Goal: Use online tool/utility: Utilize a website feature to perform a specific function

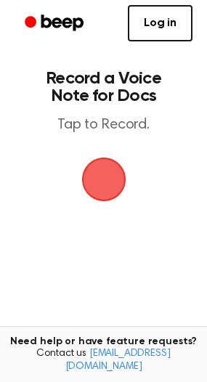
drag, startPoint x: 0, startPoint y: 0, endPoint x: 105, endPoint y: 176, distance: 205.0
click at [104, 177] on span "button" at bounding box center [102, 179] width 49 height 49
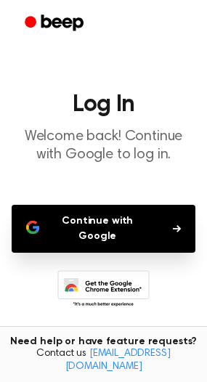
click at [149, 222] on button "Continue with Google" at bounding box center [104, 229] width 184 height 48
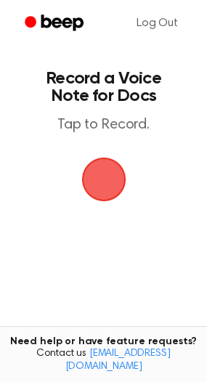
click at [114, 181] on span "button" at bounding box center [103, 179] width 56 height 56
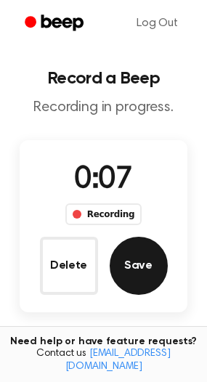
click at [139, 277] on button "Save" at bounding box center [139, 266] width 58 height 58
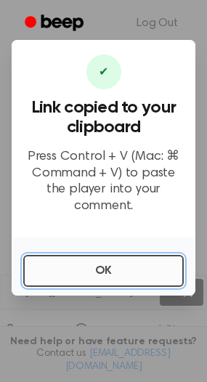
click at [115, 263] on button "OK" at bounding box center [103, 271] width 160 height 32
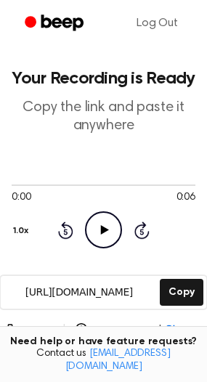
click at [99, 226] on icon "Play Audio" at bounding box center [103, 229] width 37 height 37
click at [38, 326] on button "Delete" at bounding box center [28, 330] width 49 height 15
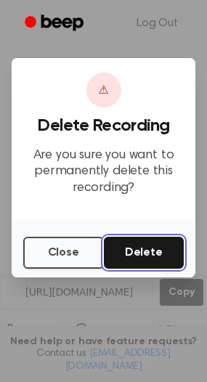
click at [154, 240] on button "Delete" at bounding box center [144, 253] width 81 height 32
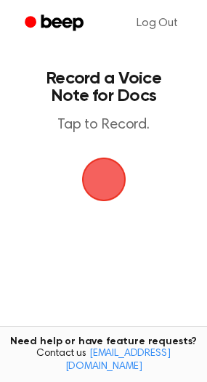
click at [113, 181] on span "button" at bounding box center [103, 179] width 41 height 41
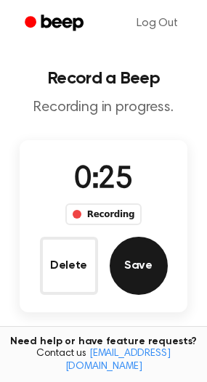
click at [144, 273] on button "Save" at bounding box center [139, 266] width 58 height 58
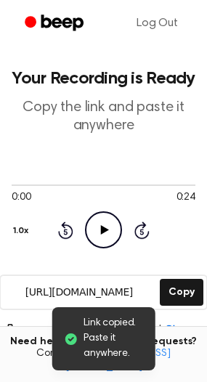
click at [110, 229] on icon "Play Audio" at bounding box center [103, 229] width 37 height 37
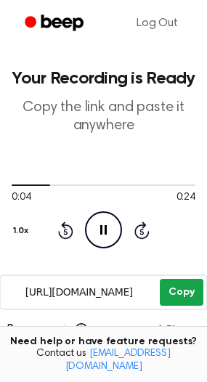
click at [184, 285] on button "Copy" at bounding box center [181, 292] width 43 height 27
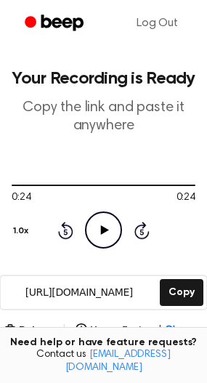
scroll to position [193, 0]
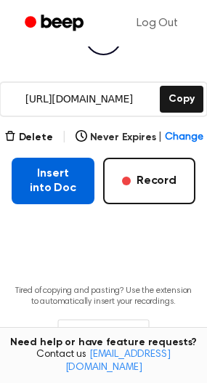
click at [45, 172] on button "Insert into Doc" at bounding box center [53, 181] width 83 height 46
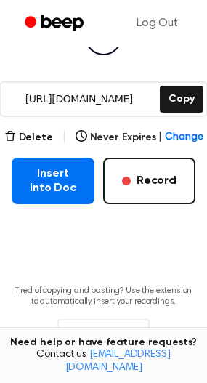
scroll to position [0, 0]
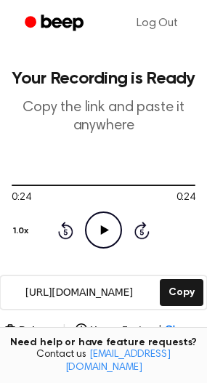
click at [107, 62] on main "Your Recording is Ready Copy the link and paste it anywhere 0:24 0:24 Your brow…" at bounding box center [103, 296] width 207 height 592
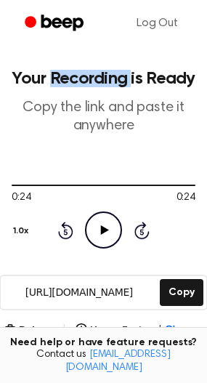
click at [107, 62] on main "Your Recording is Ready Copy the link and paste it anywhere 0:24 0:24 Your brow…" at bounding box center [103, 296] width 207 height 592
click at [120, 72] on h1 "Your Recording is Ready" at bounding box center [104, 78] width 184 height 17
click at [119, 72] on h1 "Your Recording is Ready" at bounding box center [104, 78] width 184 height 17
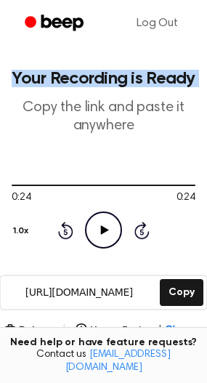
click at [119, 72] on h1 "Your Recording is Ready" at bounding box center [104, 78] width 184 height 17
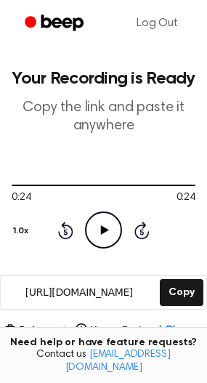
click at [129, 104] on p "Copy the link and paste it anywhere" at bounding box center [104, 117] width 184 height 36
click at [46, 323] on button "Delete" at bounding box center [28, 330] width 49 height 15
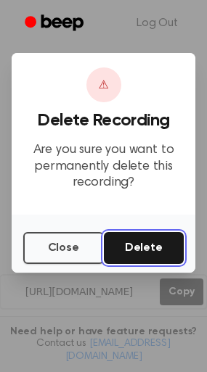
click at [123, 249] on button "Delete" at bounding box center [144, 248] width 81 height 32
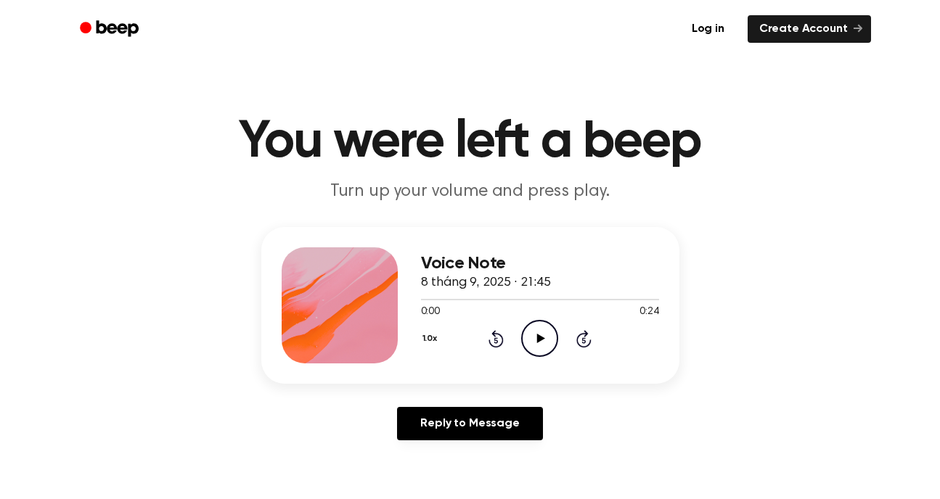
click at [536, 336] on icon "Play Audio" at bounding box center [539, 338] width 37 height 37
click at [479, 252] on div "Voice Note 8 tháng 9, 2025 · 21:45 0:00 0:24 Your browser does not support the …" at bounding box center [540, 306] width 238 height 116
click at [482, 255] on h3 "Voice Note" at bounding box center [540, 264] width 238 height 20
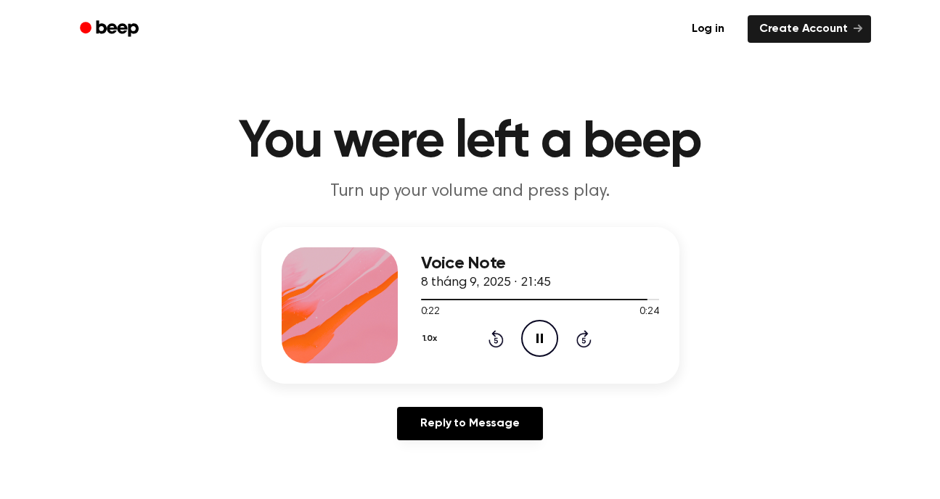
click at [538, 335] on icon at bounding box center [539, 338] width 7 height 9
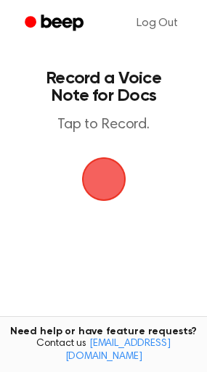
drag, startPoint x: 106, startPoint y: 192, endPoint x: 114, endPoint y: 192, distance: 8.0
click at [106, 192] on span "button" at bounding box center [104, 179] width 58 height 58
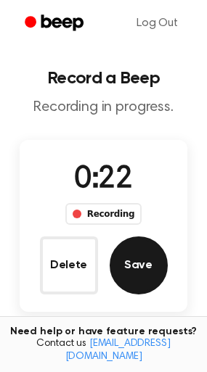
click at [141, 258] on button "Save" at bounding box center [139, 266] width 58 height 58
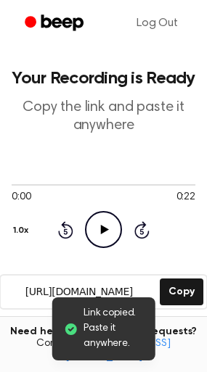
click at [103, 232] on icon at bounding box center [105, 229] width 8 height 9
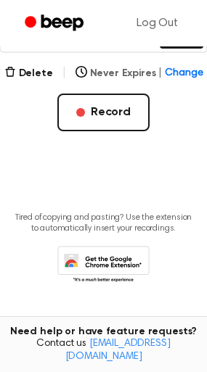
scroll to position [160, 0]
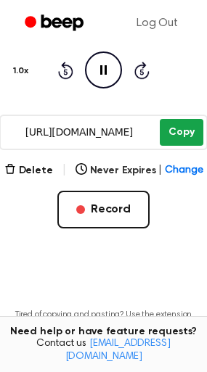
click at [183, 128] on button "Copy" at bounding box center [181, 132] width 43 height 27
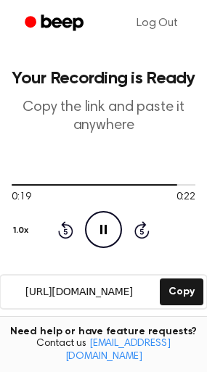
scroll to position [257, 0]
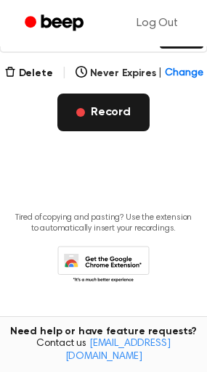
click at [115, 112] on button "Record" at bounding box center [103, 113] width 92 height 38
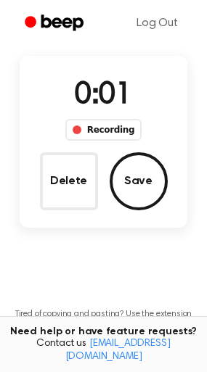
scroll to position [0, 0]
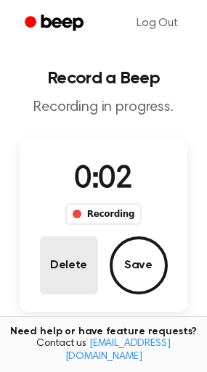
click at [85, 258] on button "Delete" at bounding box center [69, 266] width 58 height 58
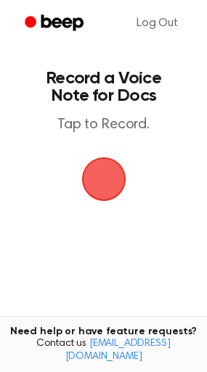
click at [113, 184] on span "button" at bounding box center [103, 179] width 61 height 61
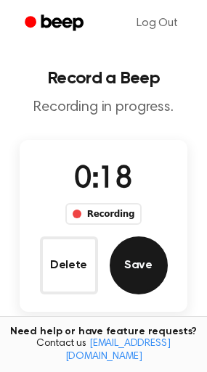
click at [147, 261] on button "Save" at bounding box center [139, 266] width 58 height 58
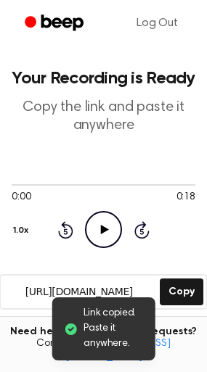
click at [107, 221] on icon "Play Audio" at bounding box center [103, 229] width 37 height 37
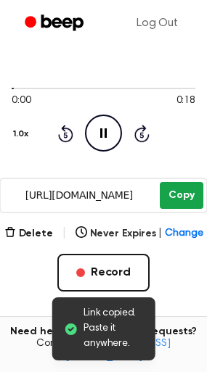
click at [184, 191] on button "Copy" at bounding box center [181, 195] width 43 height 27
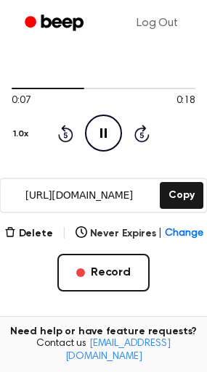
drag, startPoint x: 75, startPoint y: 89, endPoint x: -27, endPoint y: 91, distance: 102.4
click at [0, 91] on html "Log Out Your Recording is Ready Copy the link and paste it anywhere 0:07 0:18 Y…" at bounding box center [103, 218] width 207 height 630
click at [21, 88] on div at bounding box center [52, 88] width 81 height 1
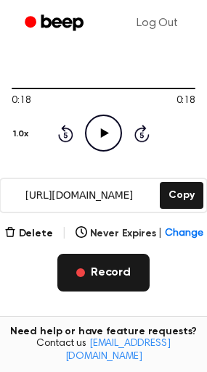
click at [95, 279] on button "Record" at bounding box center [103, 273] width 92 height 38
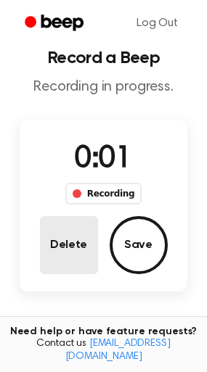
click at [54, 246] on button "Delete" at bounding box center [69, 245] width 58 height 58
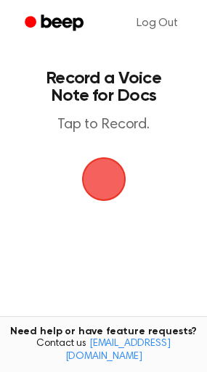
click at [105, 179] on span "button" at bounding box center [103, 179] width 54 height 54
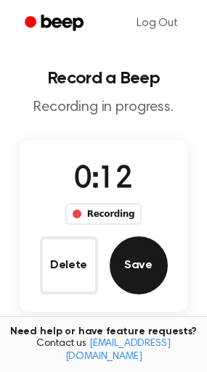
click at [139, 275] on button "Save" at bounding box center [139, 266] width 58 height 58
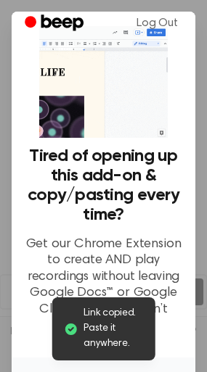
scroll to position [134, 0]
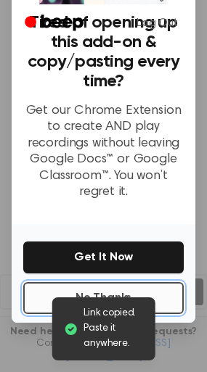
click at [128, 282] on button "No Thanks" at bounding box center [103, 298] width 160 height 32
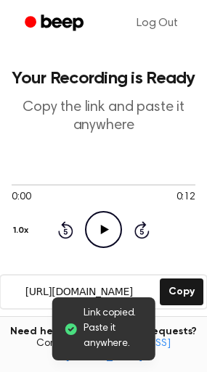
click at [99, 213] on icon "Play Audio" at bounding box center [103, 229] width 37 height 37
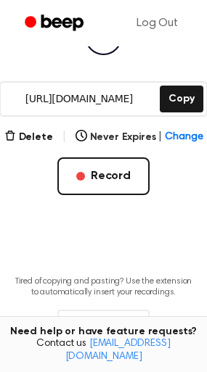
scroll to position [0, 0]
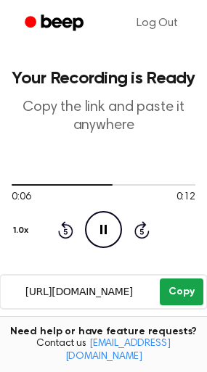
click at [183, 283] on button "Copy" at bounding box center [181, 292] width 43 height 27
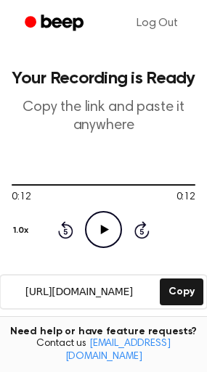
click at [101, 230] on icon at bounding box center [105, 229] width 8 height 9
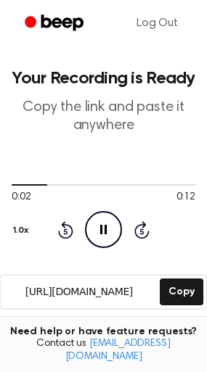
click at [113, 228] on icon "Pause Audio" at bounding box center [103, 229] width 37 height 37
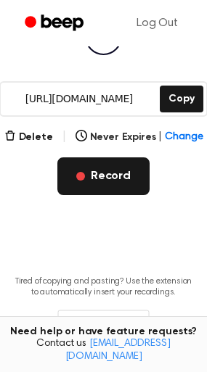
click at [141, 181] on button "Record" at bounding box center [103, 177] width 92 height 38
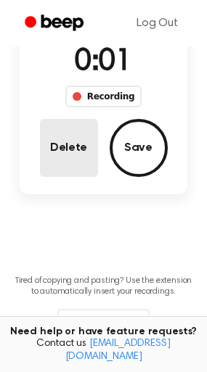
click at [66, 134] on button "Delete" at bounding box center [69, 148] width 58 height 58
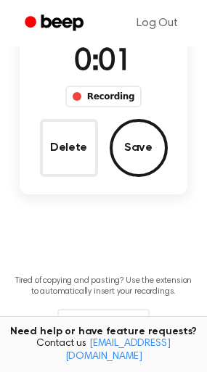
scroll to position [53, 0]
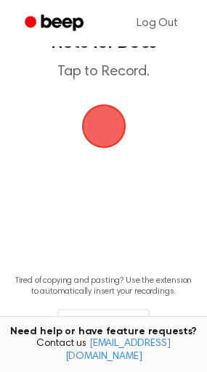
drag, startPoint x: 107, startPoint y: 136, endPoint x: 172, endPoint y: 163, distance: 70.4
click at [107, 136] on span "button" at bounding box center [103, 127] width 44 height 44
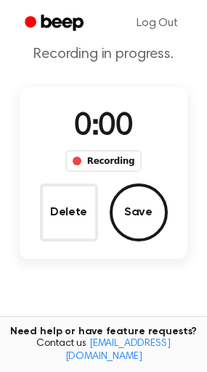
scroll to position [118, 0]
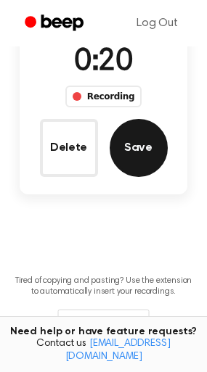
click at [140, 154] on button "Save" at bounding box center [139, 148] width 58 height 58
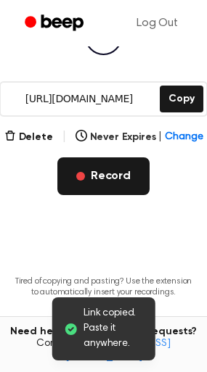
scroll to position [0, 0]
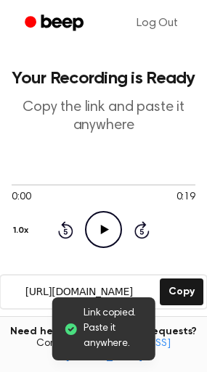
click at [96, 223] on icon "Play Audio" at bounding box center [103, 229] width 37 height 37
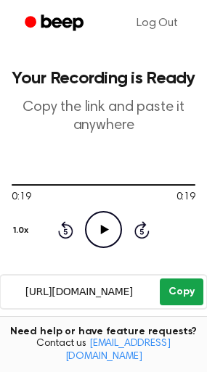
scroll to position [97, 0]
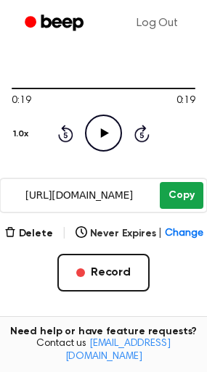
click at [197, 197] on button "Copy" at bounding box center [181, 195] width 43 height 27
